Goal: Task Accomplishment & Management: Use online tool/utility

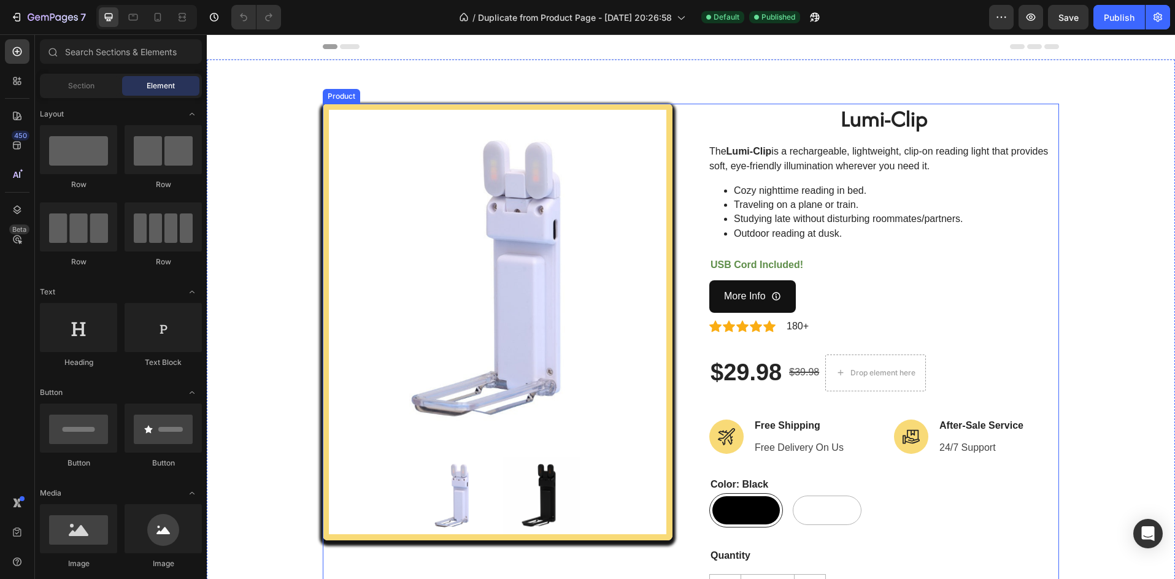
click at [663, 274] on div "Product Images" at bounding box center [498, 322] width 350 height 437
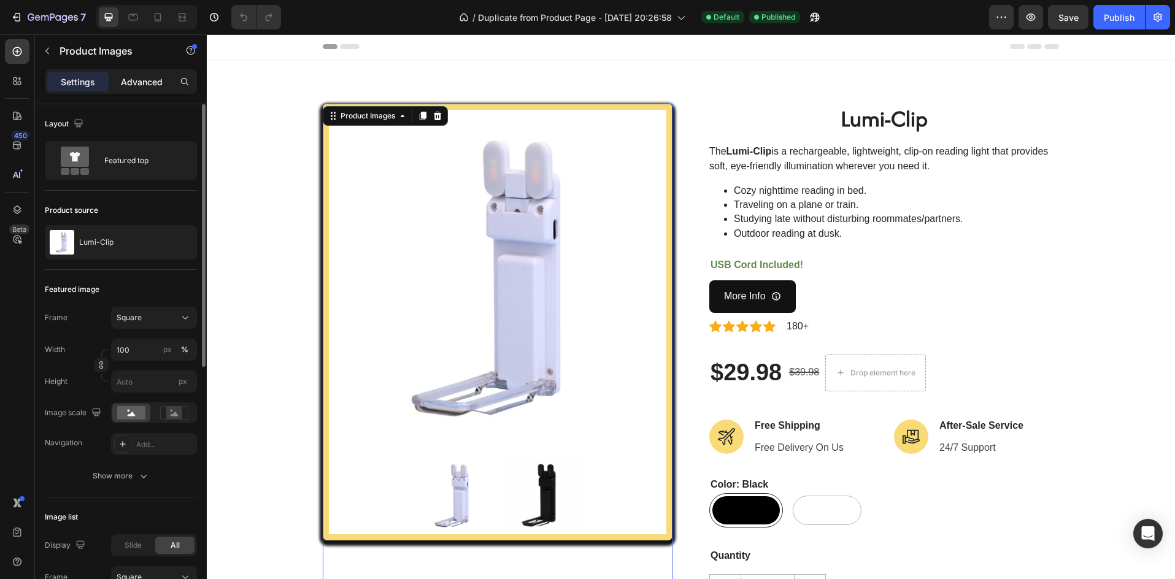
click at [148, 85] on p "Advanced" at bounding box center [142, 81] width 42 height 13
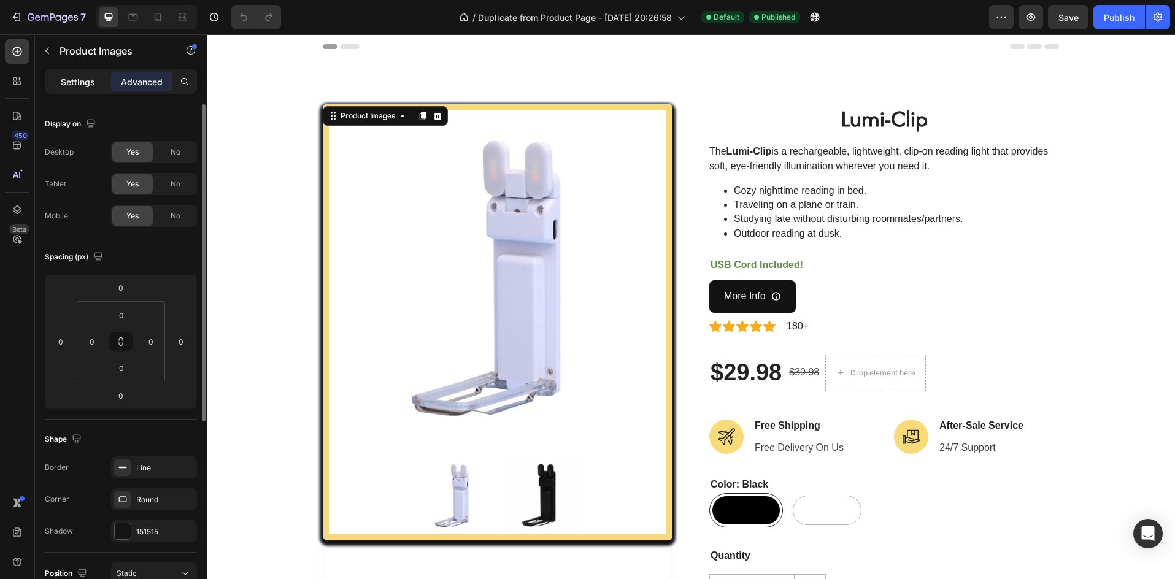
click at [72, 74] on div "Settings" at bounding box center [77, 82] width 61 height 20
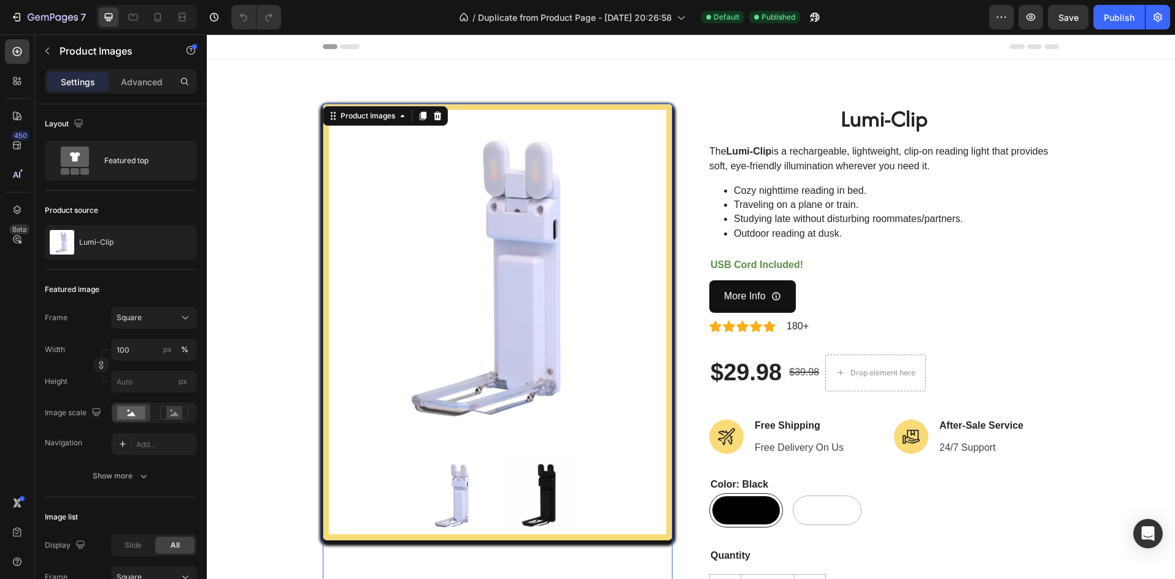
click at [460, 181] on img at bounding box center [497, 278] width 337 height 337
click at [123, 69] on div "Settings Advanced" at bounding box center [121, 81] width 152 height 25
click at [131, 80] on p "Advanced" at bounding box center [142, 81] width 42 height 13
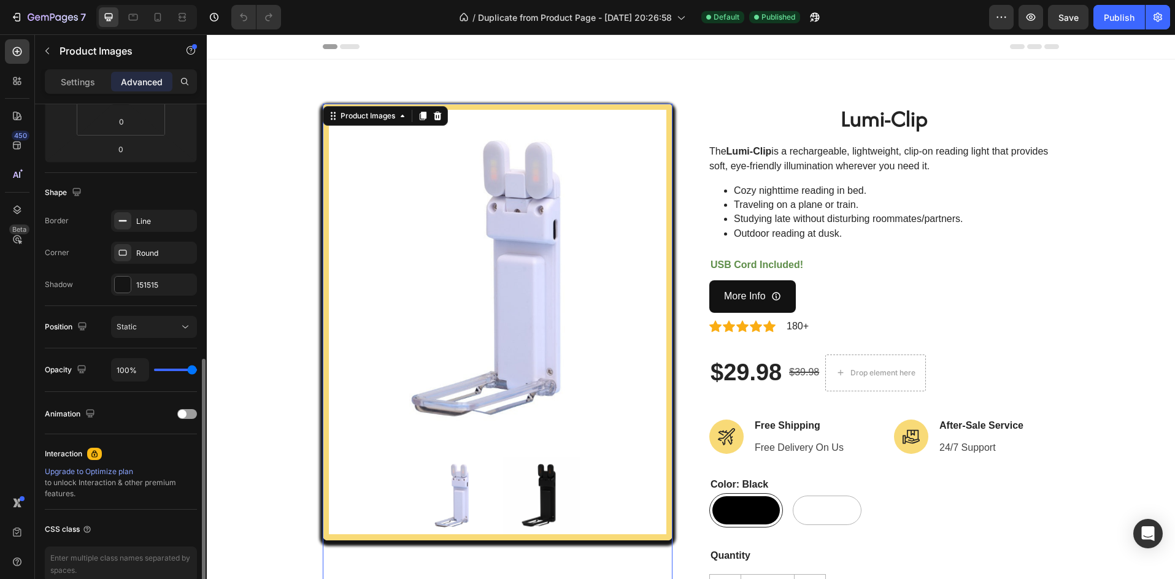
scroll to position [309, 0]
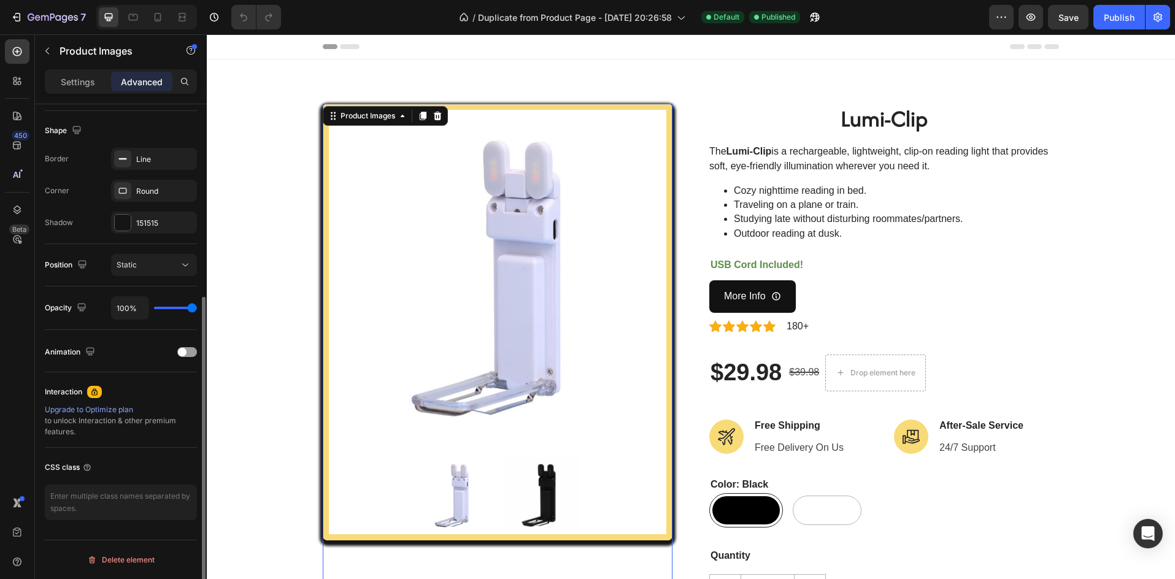
click at [363, 342] on img at bounding box center [497, 278] width 337 height 337
click at [88, 77] on p "Settings" at bounding box center [78, 81] width 34 height 13
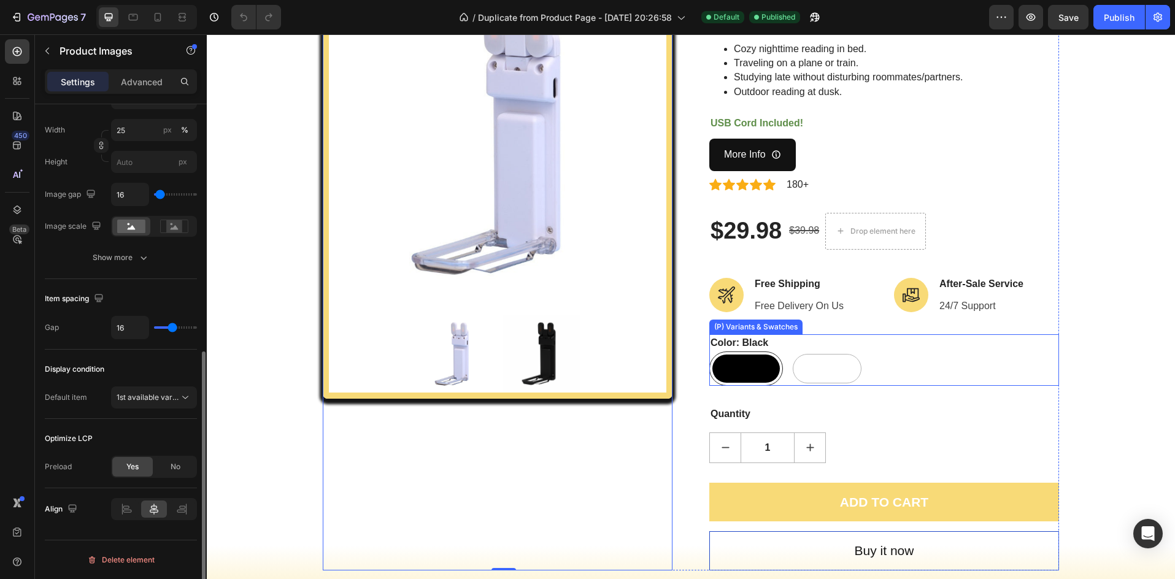
scroll to position [164, 0]
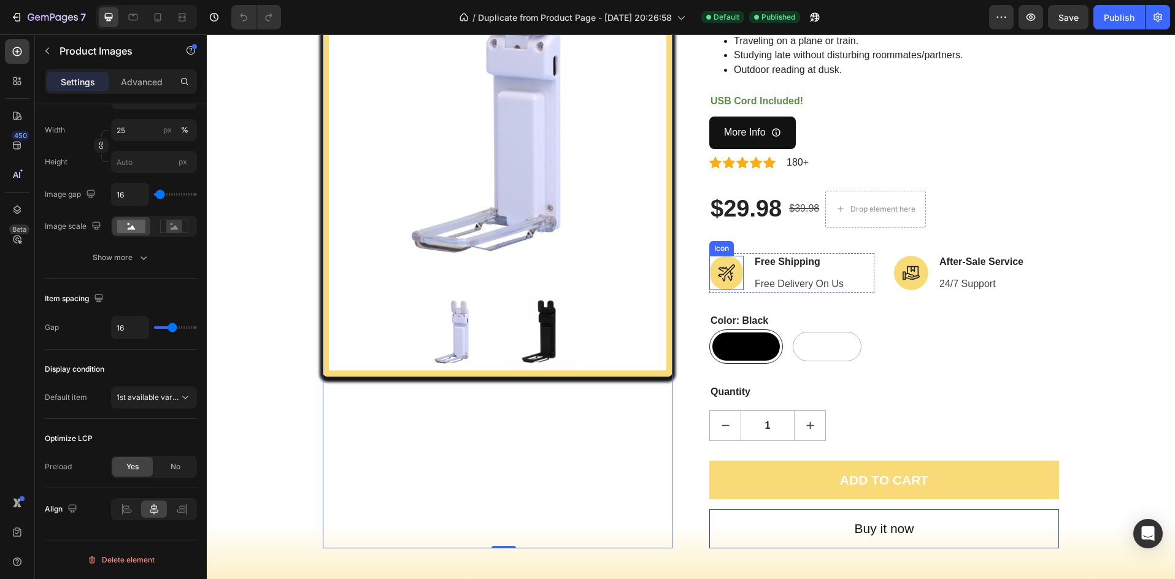
click at [721, 288] on div "Icon" at bounding box center [726, 273] width 34 height 34
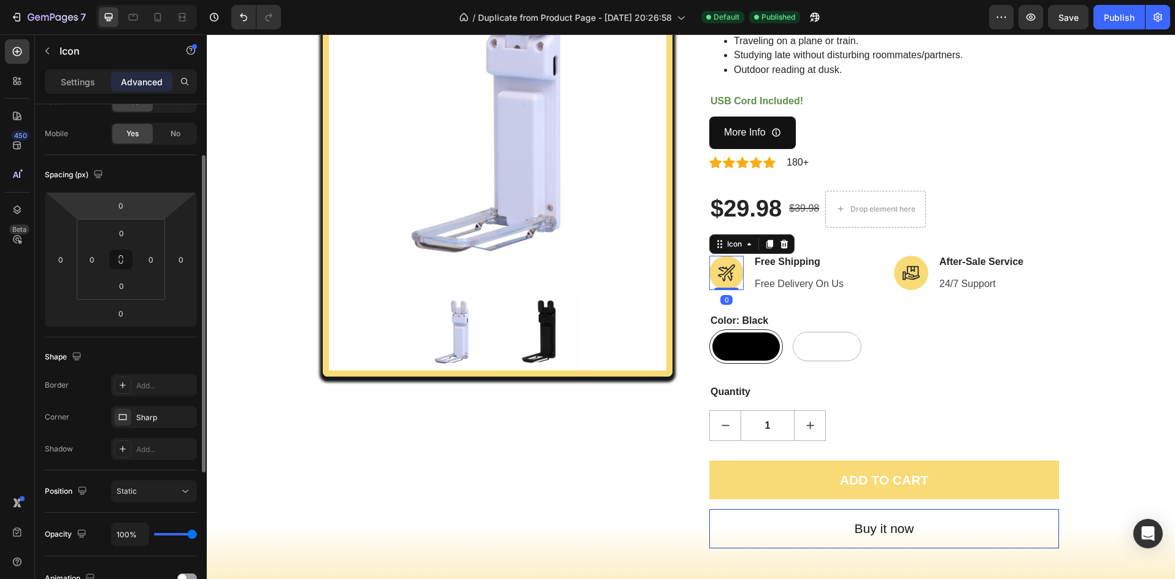
scroll to position [0, 0]
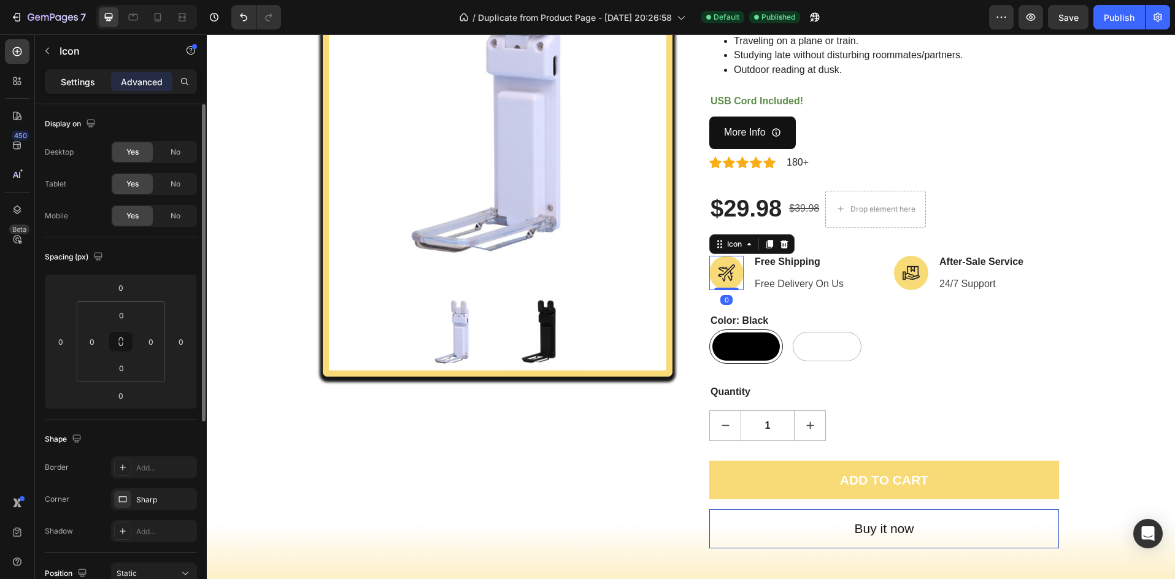
click at [75, 80] on p "Settings" at bounding box center [78, 81] width 34 height 13
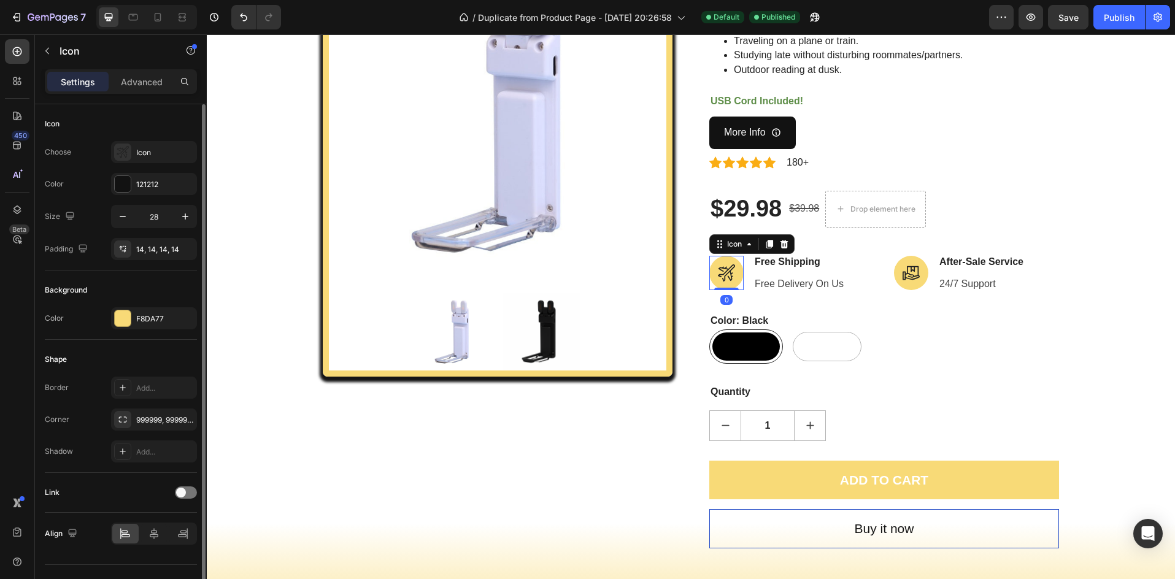
scroll to position [25, 0]
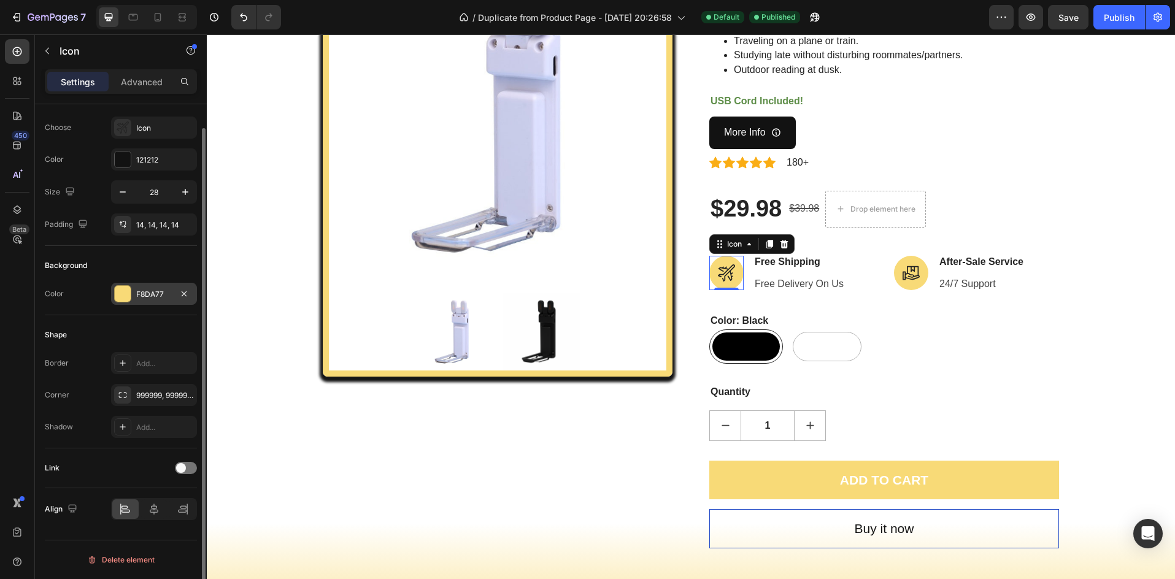
click at [125, 295] on div at bounding box center [123, 294] width 16 height 16
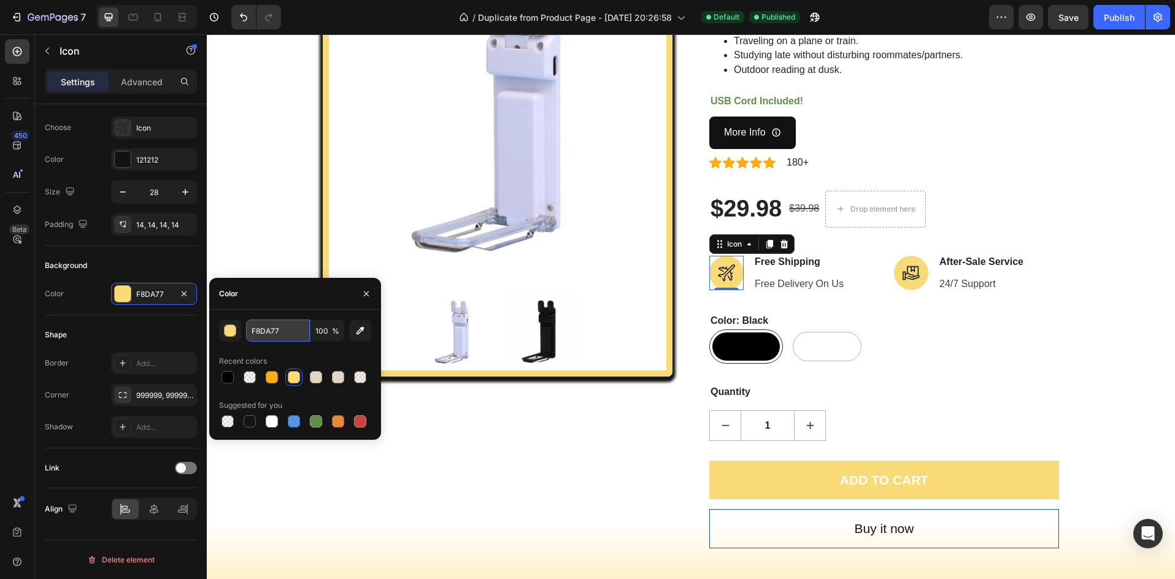
click at [264, 336] on input "F8DA77" at bounding box center [278, 331] width 64 height 22
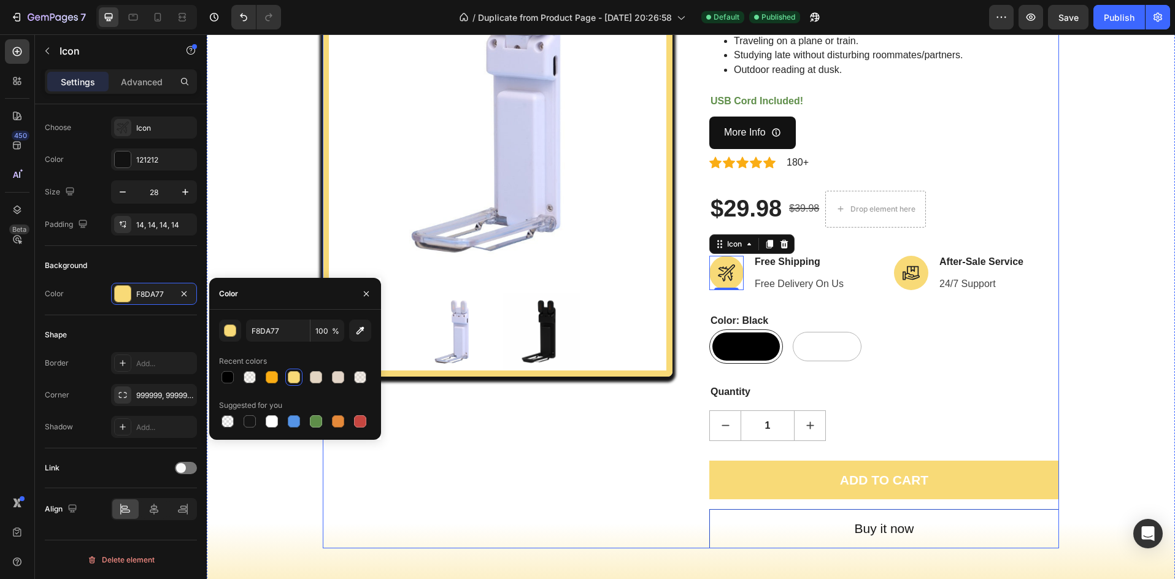
click at [365, 453] on div "Product Images" at bounding box center [498, 244] width 350 height 609
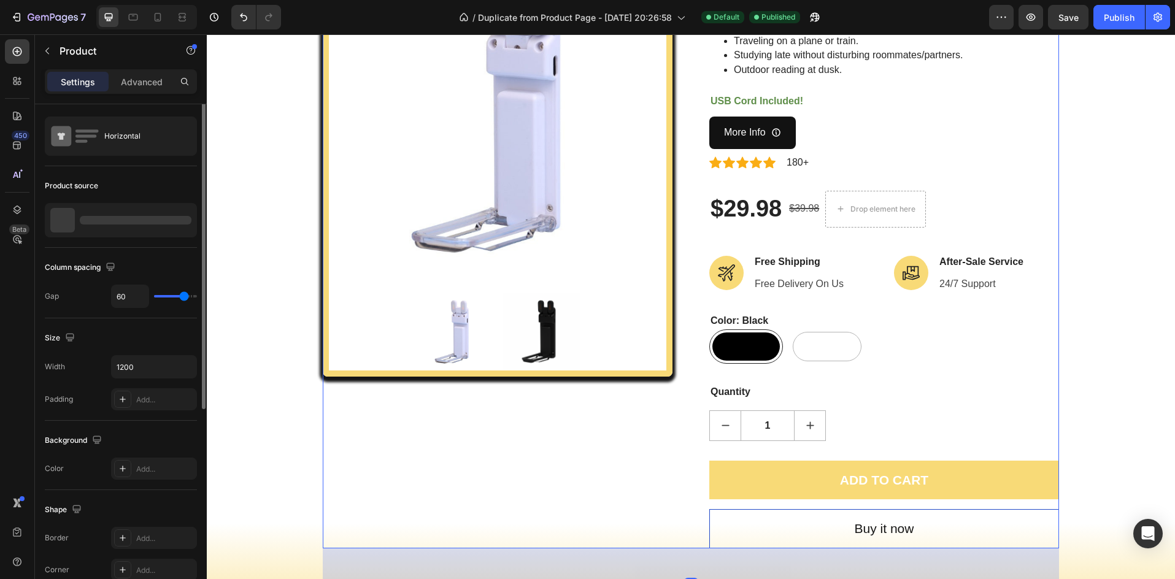
scroll to position [0, 0]
